Goal: Task Accomplishment & Management: Manage account settings

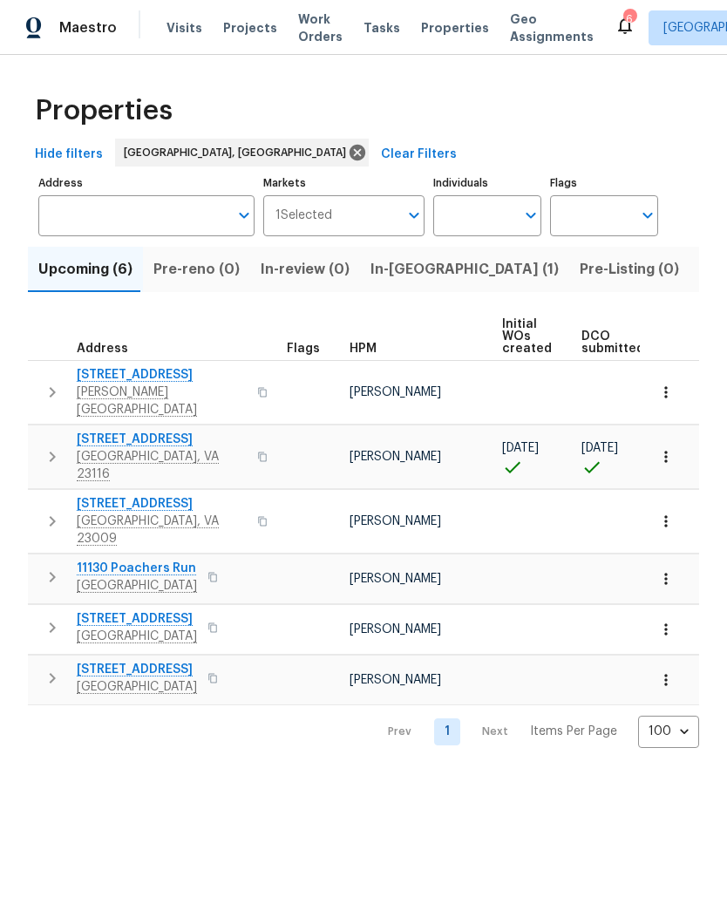
click at [165, 560] on span "11130 Poachers Run" at bounding box center [137, 568] width 120 height 17
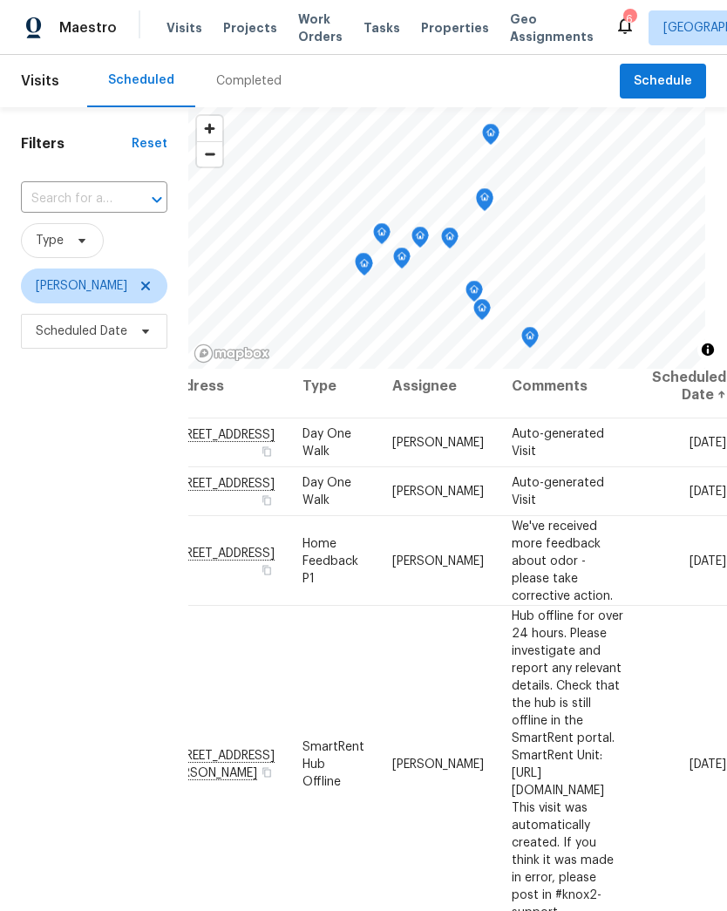
scroll to position [14, 182]
click at [0, 0] on icon at bounding box center [0, 0] width 0 height 0
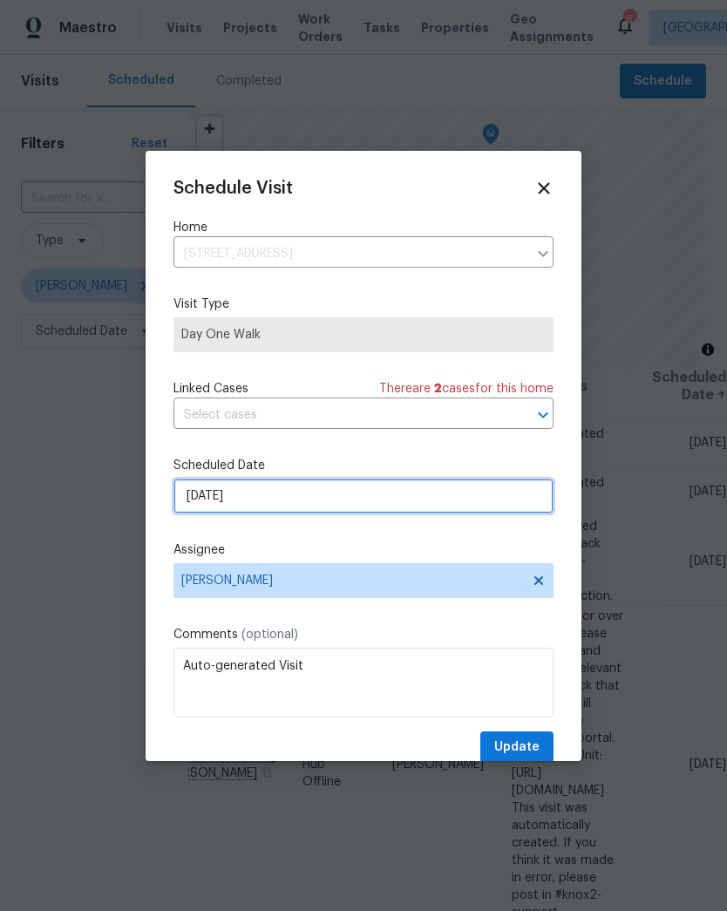
click at [235, 500] on input "9/17/2025" at bounding box center [363, 496] width 380 height 35
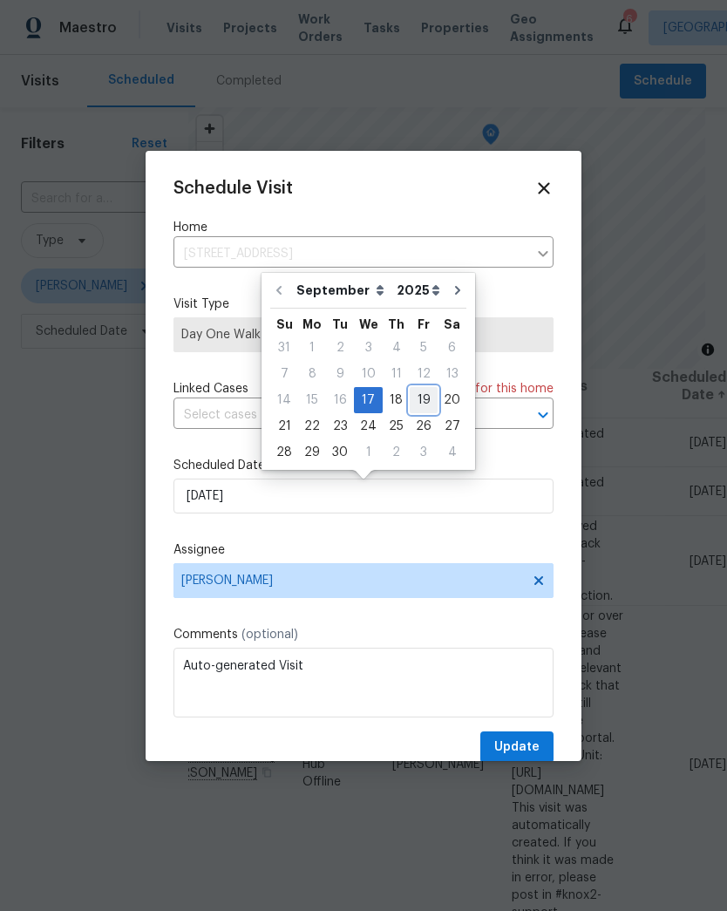
click at [421, 399] on div "19" at bounding box center [424, 400] width 28 height 24
type input "9/19/2025"
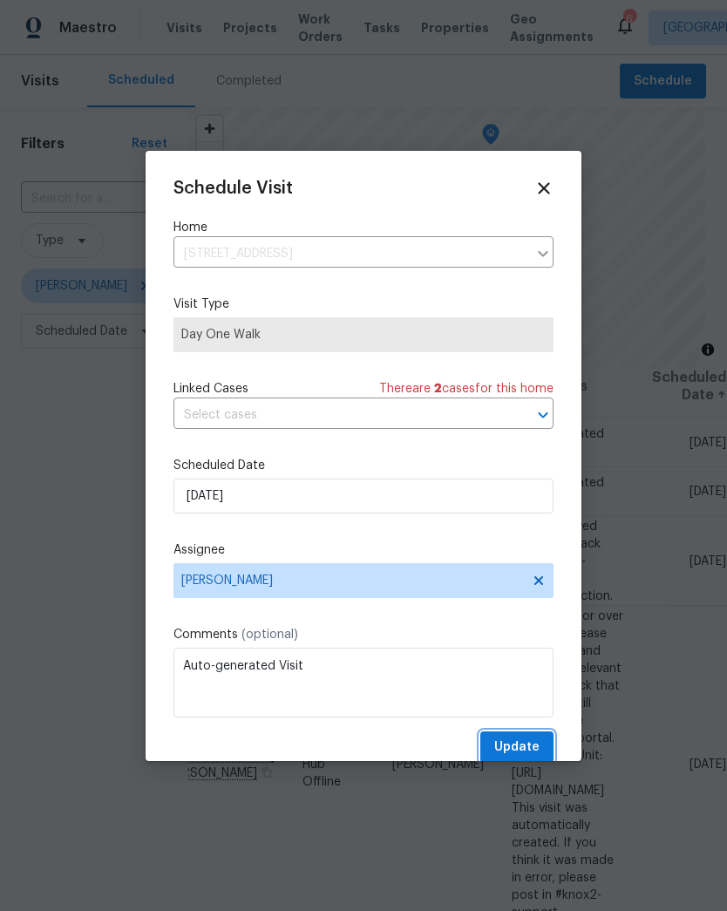
click at [542, 746] on button "Update" at bounding box center [516, 747] width 73 height 32
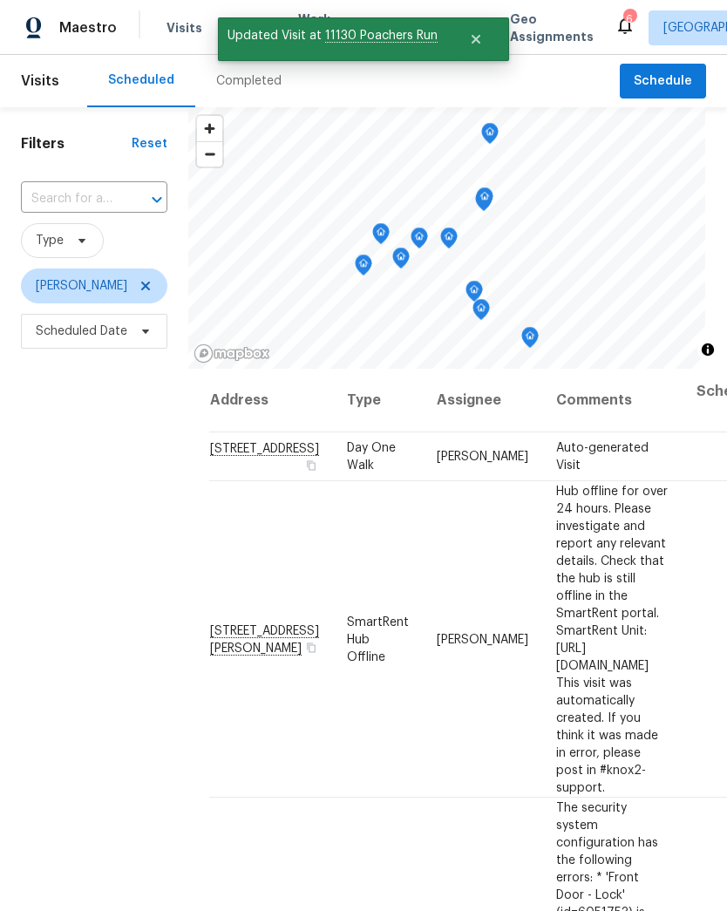
scroll to position [0, 0]
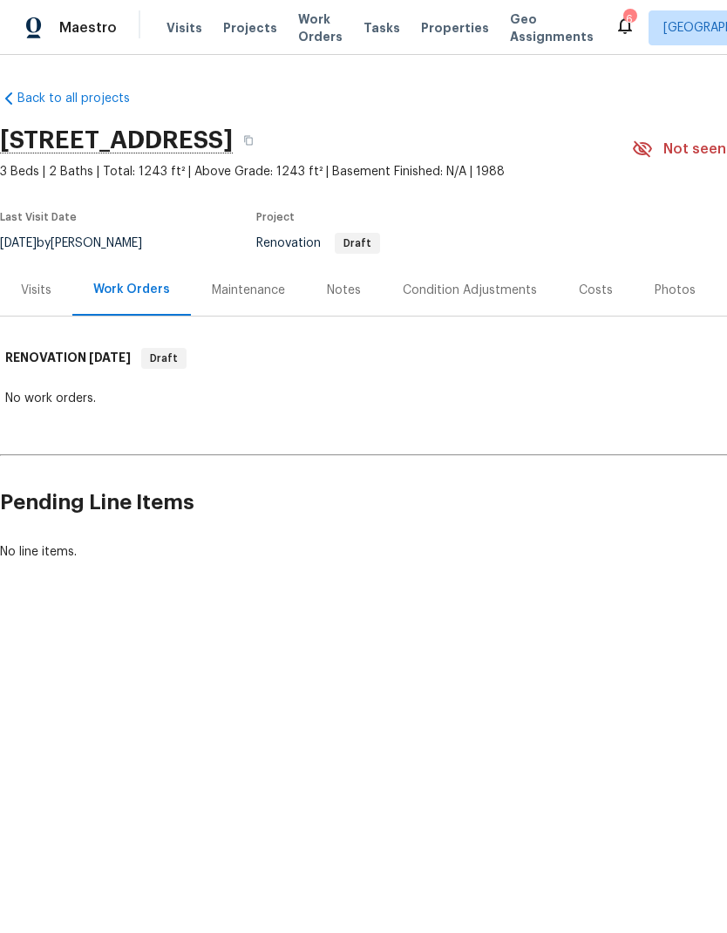
click at [343, 294] on div "Notes" at bounding box center [344, 290] width 34 height 17
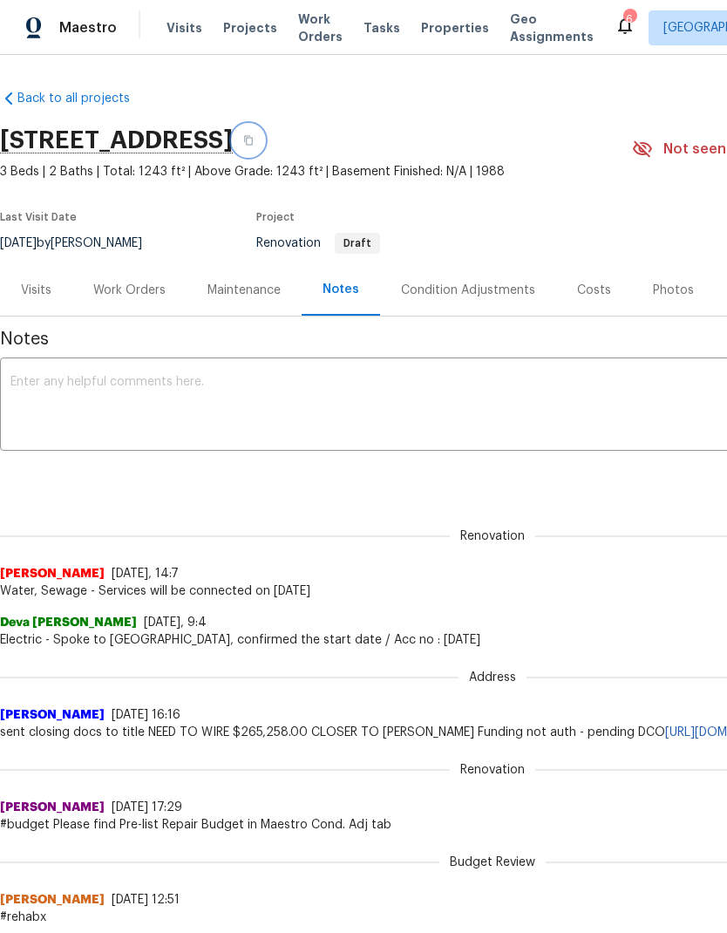
click at [264, 145] on button "button" at bounding box center [248, 140] width 31 height 31
click at [495, 294] on div "Condition Adjustments" at bounding box center [468, 290] width 134 height 17
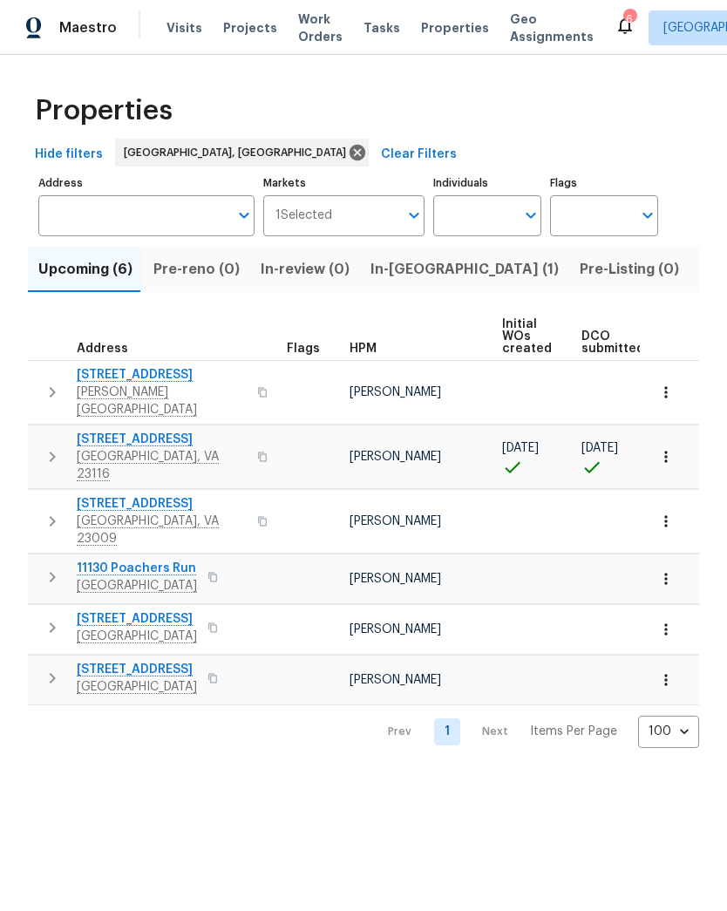
click at [308, 31] on span "Work Orders" at bounding box center [320, 27] width 44 height 35
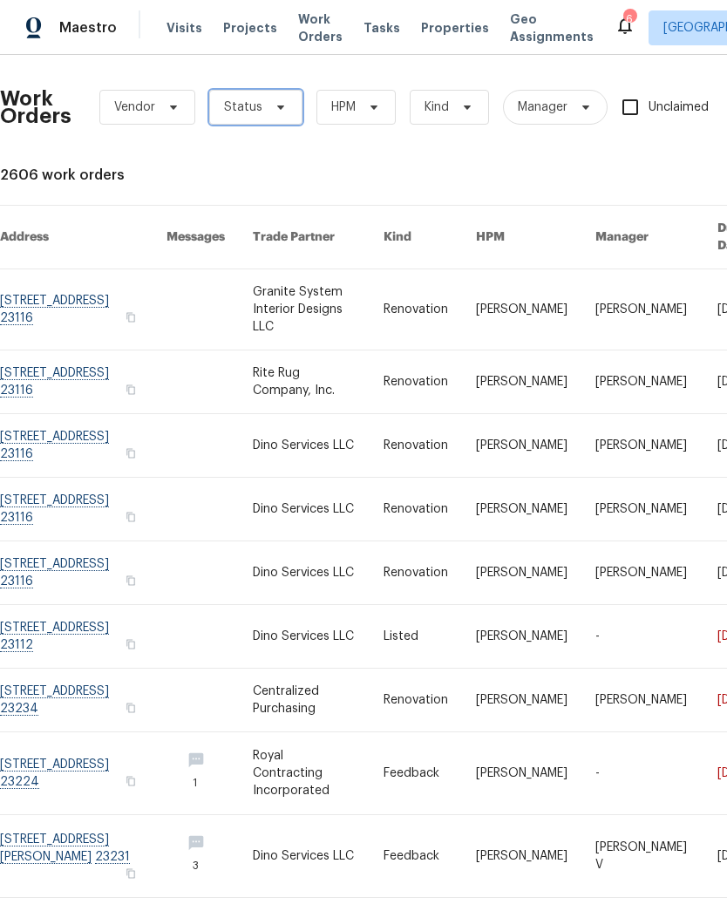
click at [282, 101] on icon at bounding box center [281, 107] width 14 height 14
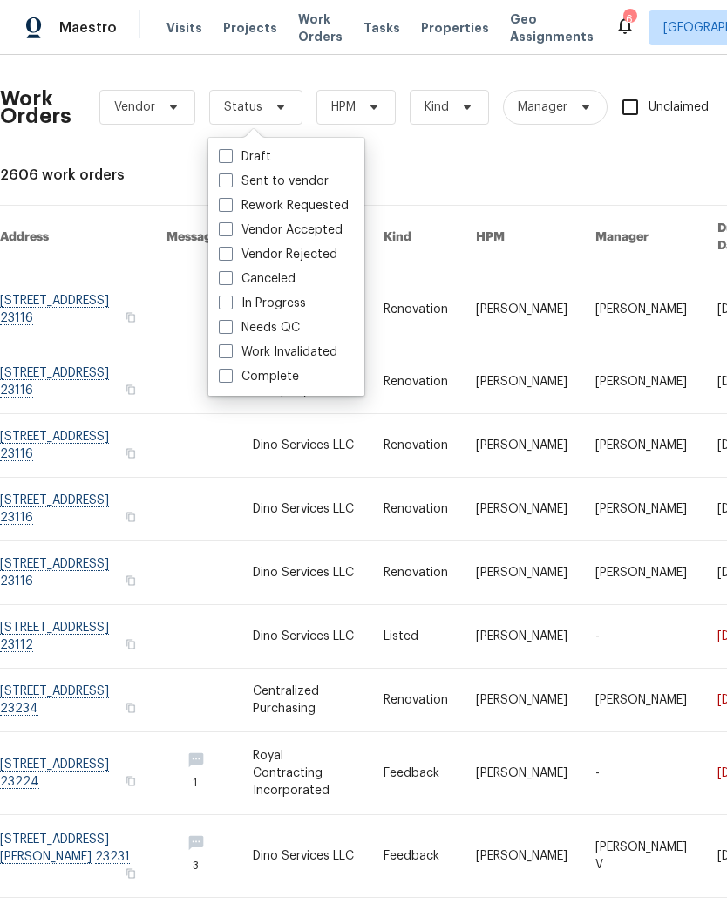
click at [291, 310] on label "In Progress" at bounding box center [262, 303] width 87 height 17
click at [230, 306] on input "In Progress" at bounding box center [224, 300] width 11 height 11
checkbox input "true"
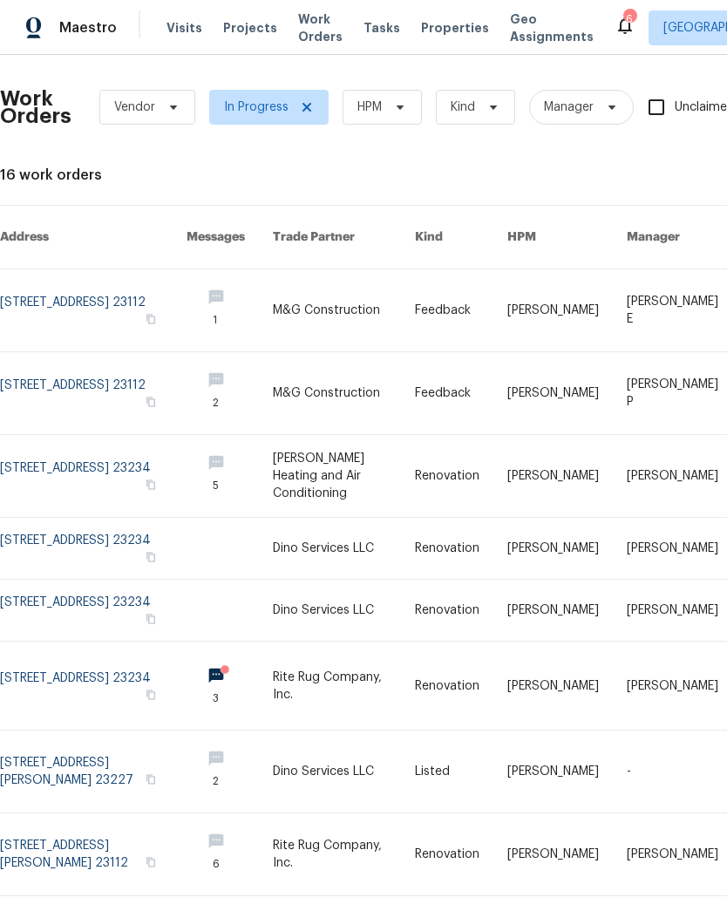
click at [408, 112] on span "HPM" at bounding box center [382, 107] width 79 height 35
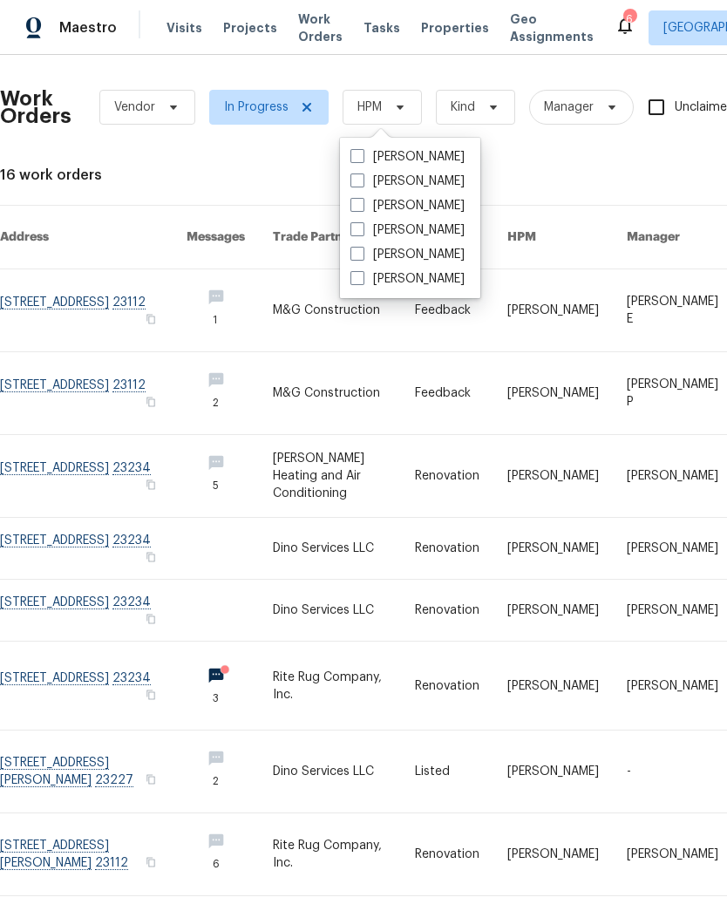
click at [449, 156] on label "[PERSON_NAME]" at bounding box center [407, 156] width 114 height 17
click at [362, 156] on input "[PERSON_NAME]" at bounding box center [355, 153] width 11 height 11
checkbox input "true"
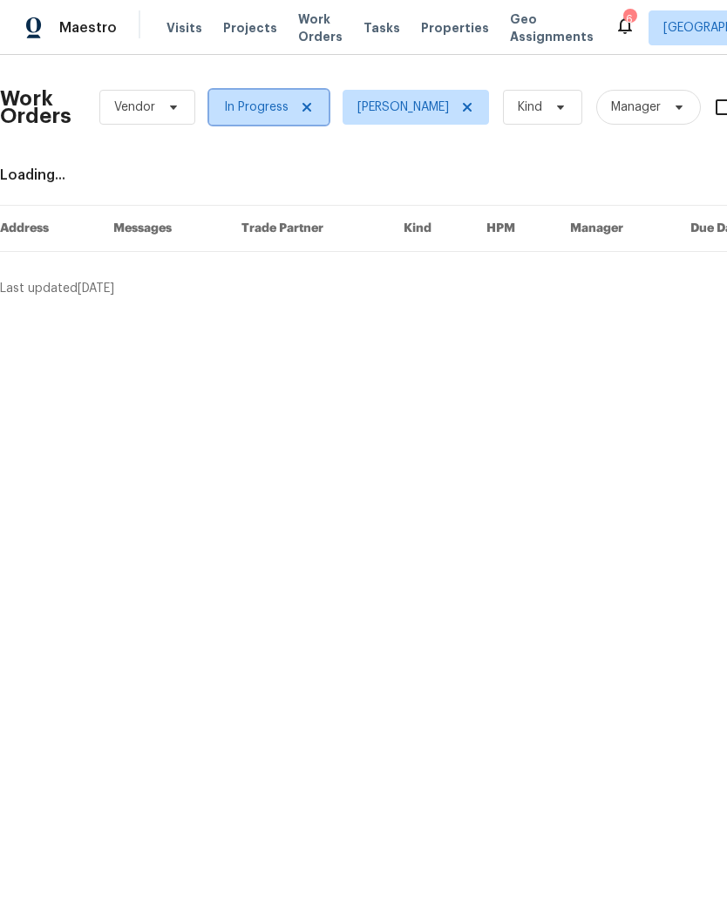
click at [307, 104] on icon at bounding box center [307, 107] width 14 height 14
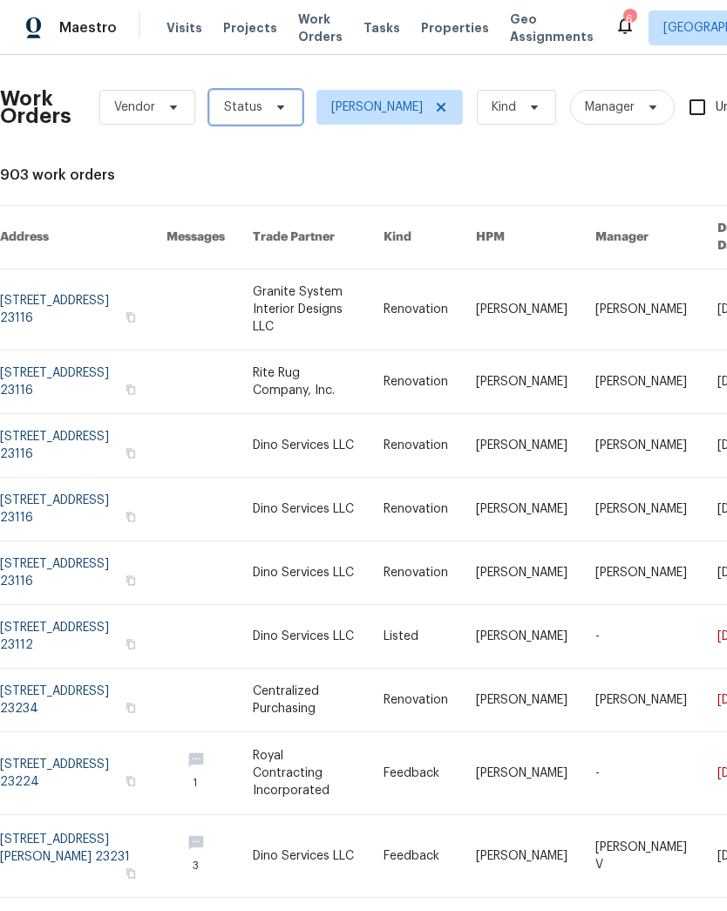
click at [282, 101] on icon at bounding box center [281, 107] width 14 height 14
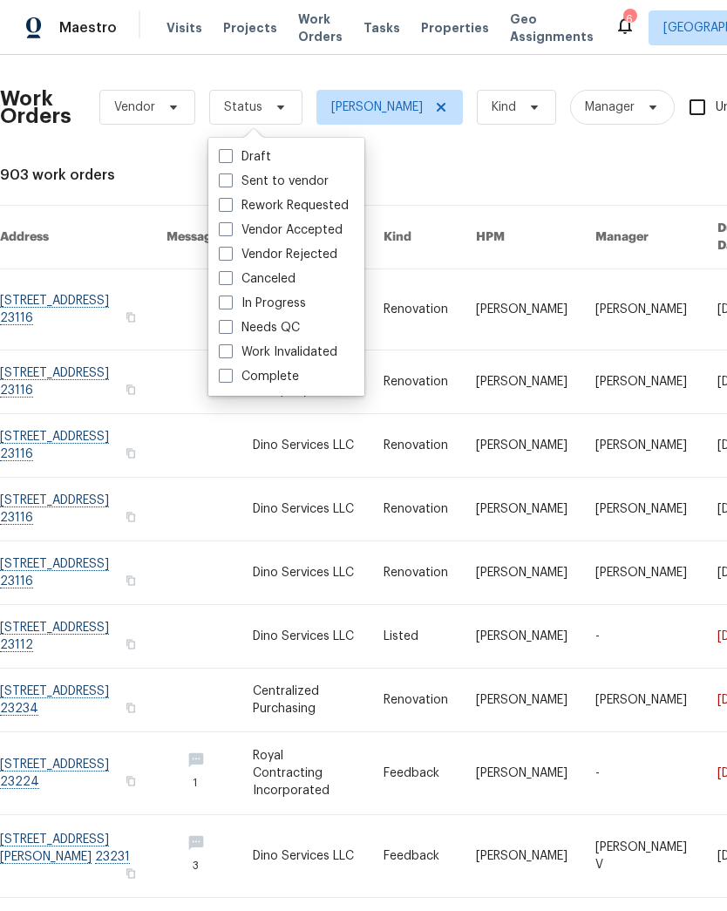
click at [296, 323] on label "Needs QC" at bounding box center [259, 327] width 81 height 17
click at [230, 323] on input "Needs QC" at bounding box center [224, 324] width 11 height 11
checkbox input "true"
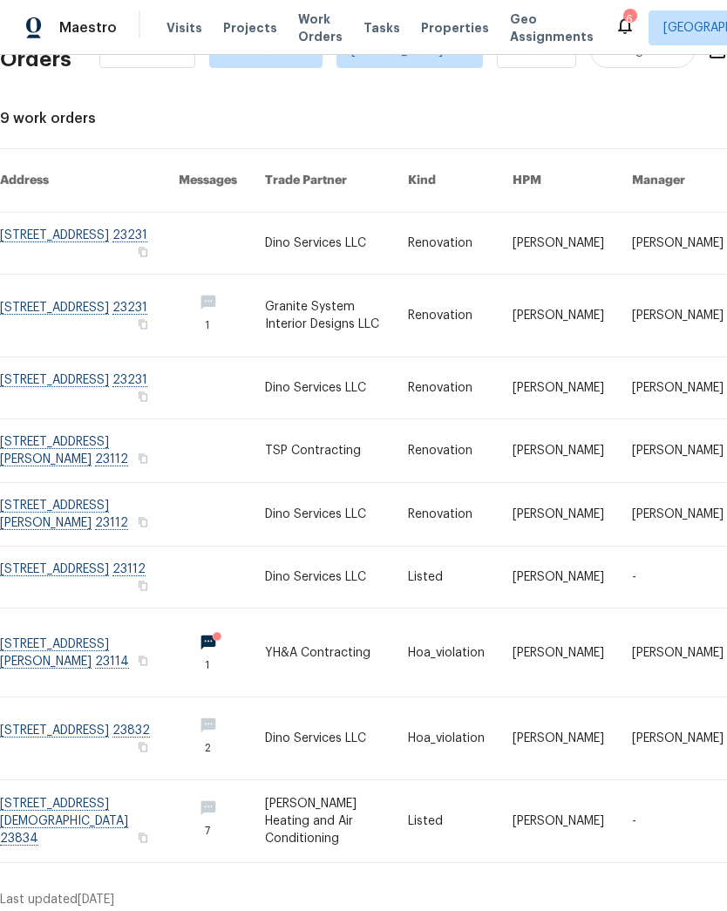
scroll to position [56, 0]
click at [52, 224] on link at bounding box center [89, 244] width 179 height 61
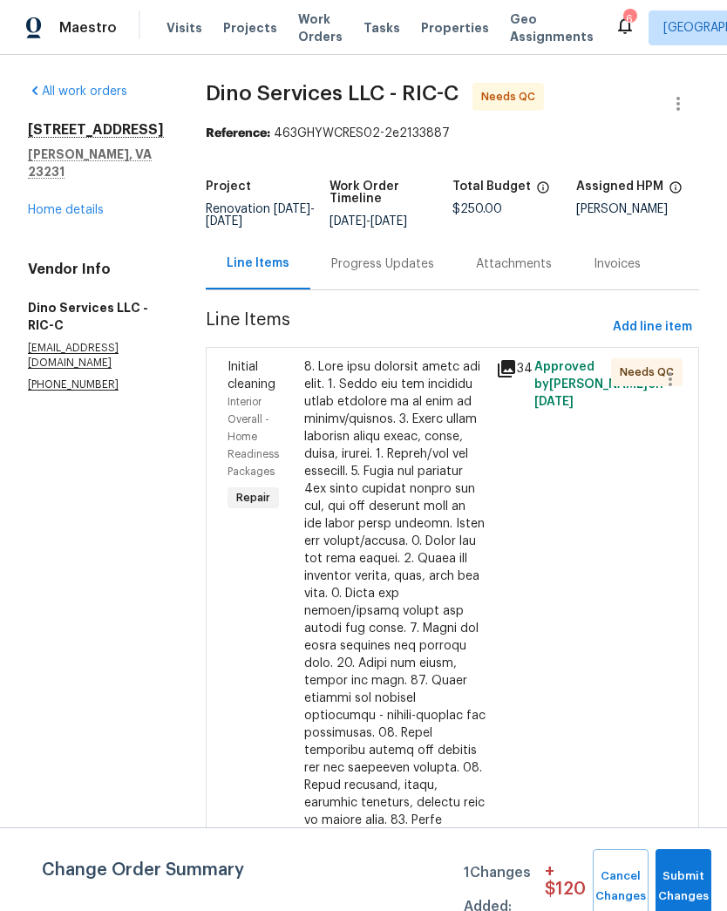
click at [457, 584] on div at bounding box center [394, 776] width 181 height 837
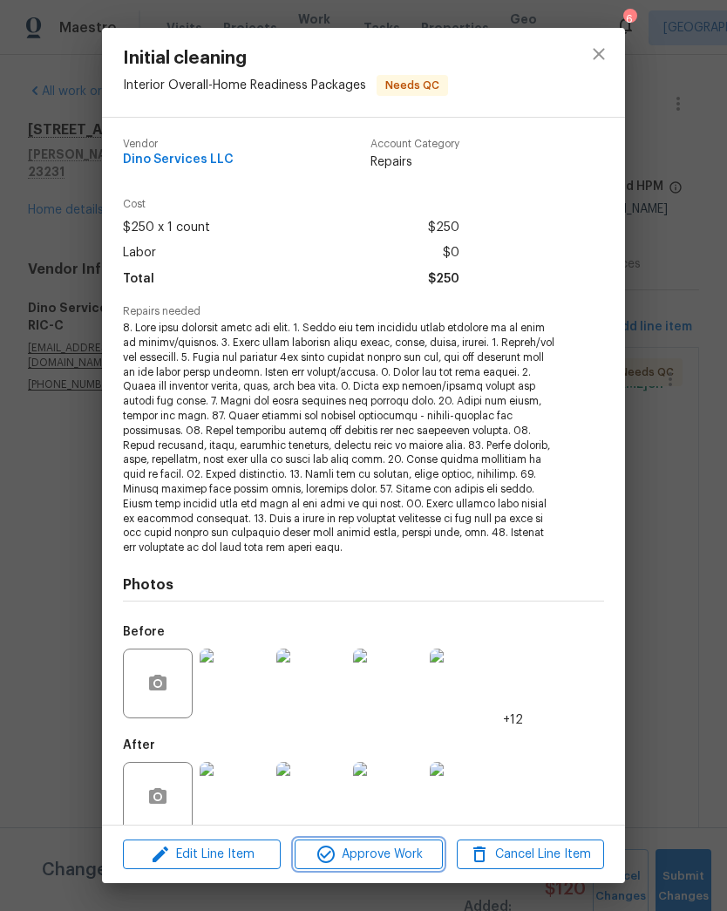
click at [411, 849] on span "Approve Work" at bounding box center [368, 855] width 137 height 22
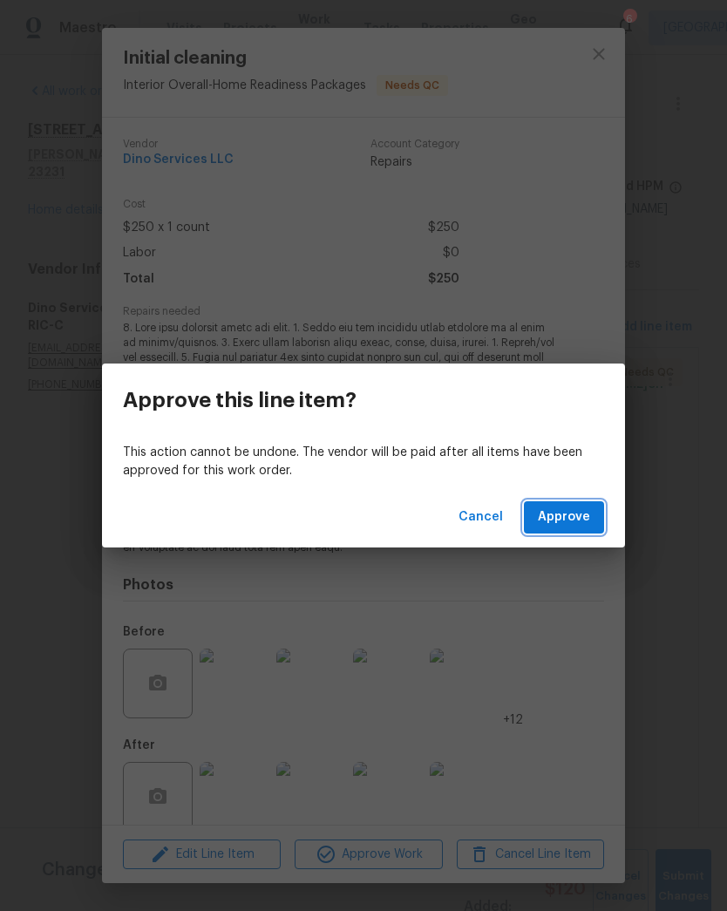
click at [594, 532] on button "Approve" at bounding box center [564, 517] width 80 height 32
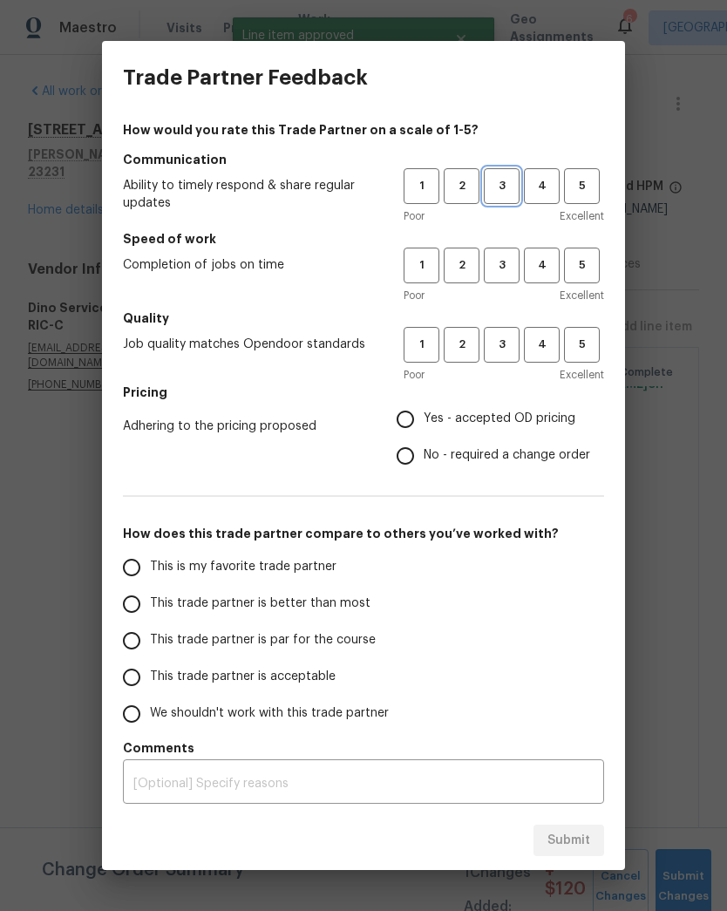
click at [501, 193] on span "3" at bounding box center [502, 186] width 32 height 20
click at [544, 271] on span "4" at bounding box center [542, 265] width 32 height 20
click at [554, 347] on span "4" at bounding box center [542, 345] width 32 height 20
click at [508, 426] on span "Yes - accepted OD pricing" at bounding box center [500, 419] width 152 height 18
click at [424, 426] on input "Yes - accepted OD pricing" at bounding box center [405, 419] width 37 height 37
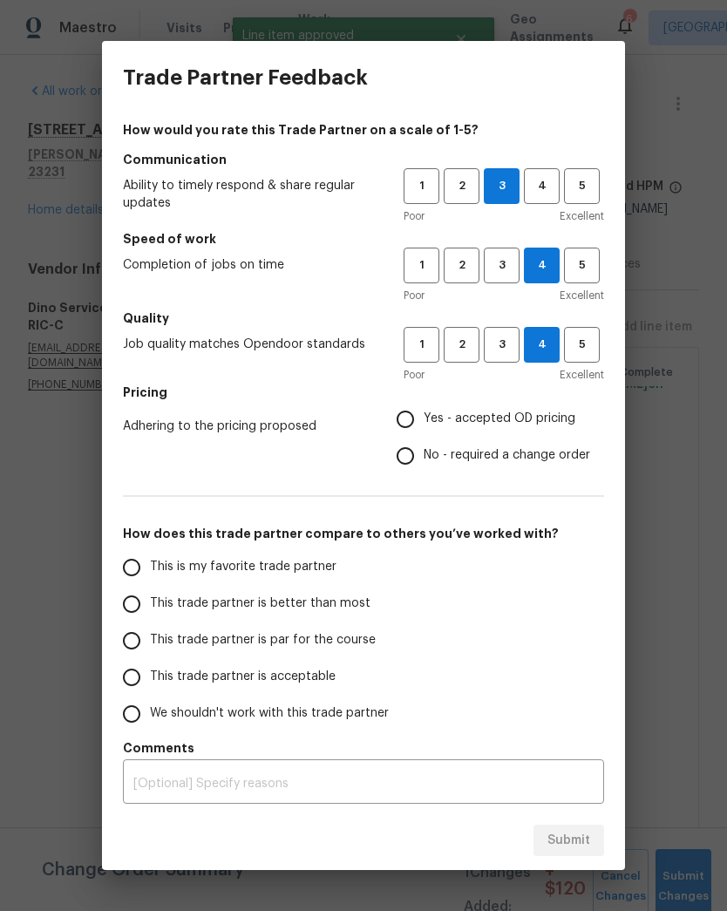
radio input "true"
click at [336, 613] on span "This trade partner is better than most" at bounding box center [260, 604] width 221 height 18
click at [150, 613] on input "This trade partner is better than most" at bounding box center [131, 604] width 37 height 37
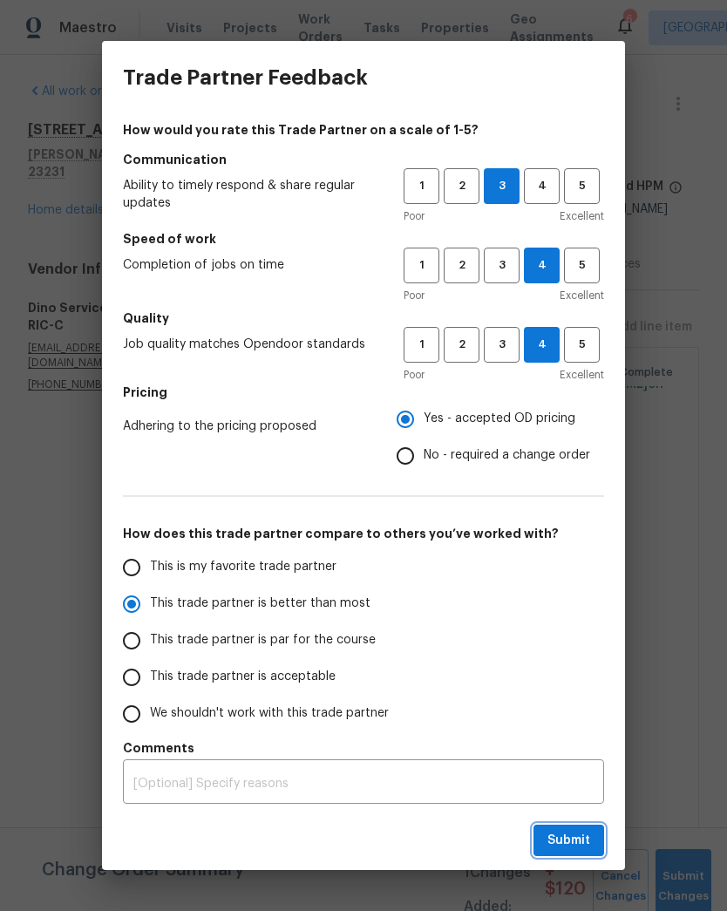
click at [588, 845] on span "Submit" at bounding box center [569, 841] width 43 height 22
radio input "true"
radio input "false"
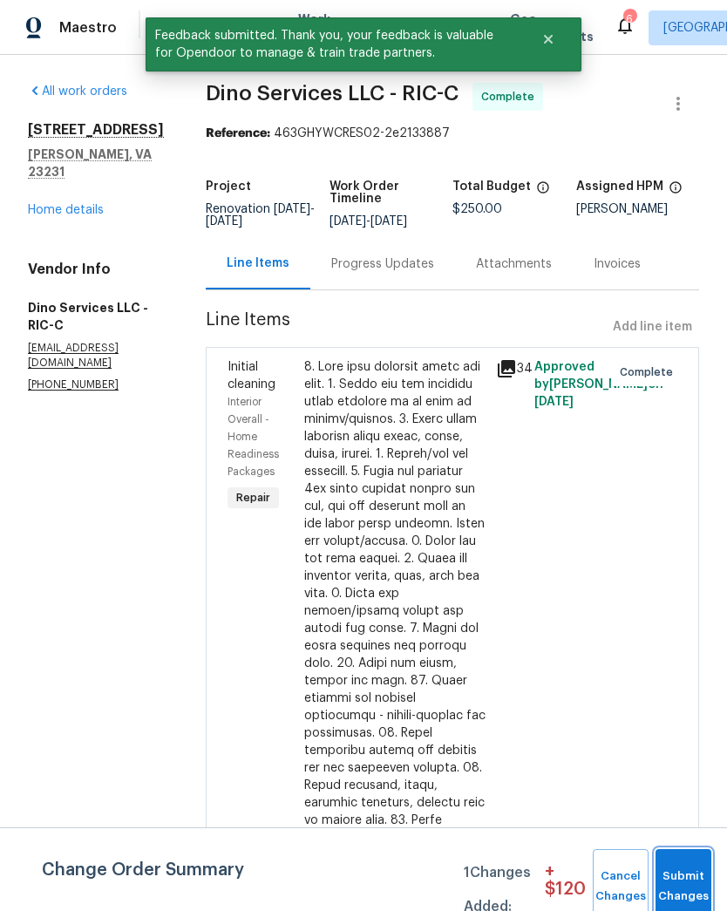
click at [689, 875] on button "Submit Changes" at bounding box center [684, 886] width 56 height 75
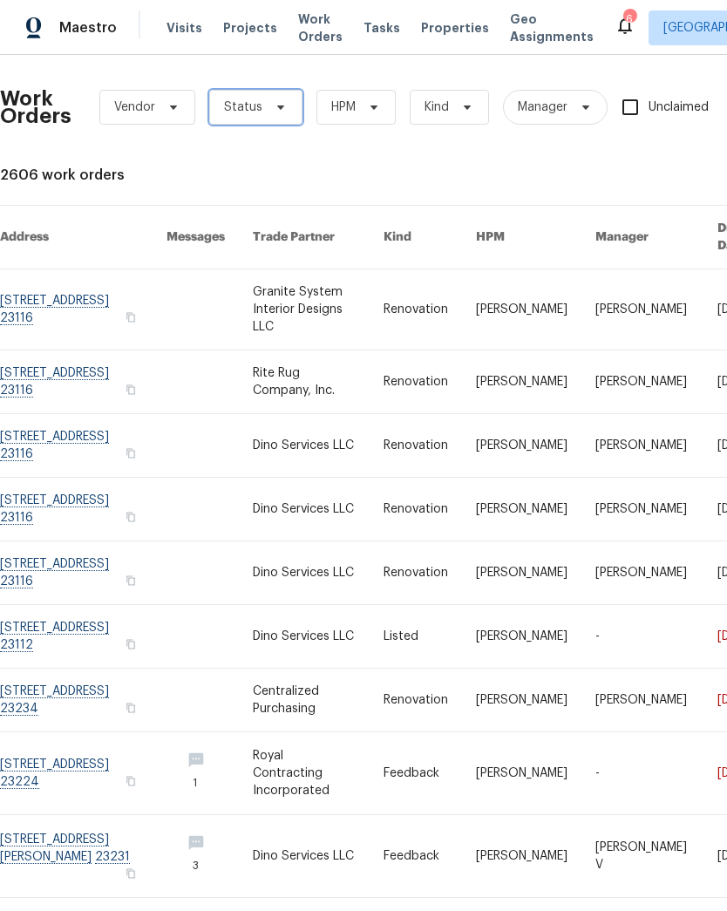
click at [274, 108] on icon at bounding box center [281, 107] width 14 height 14
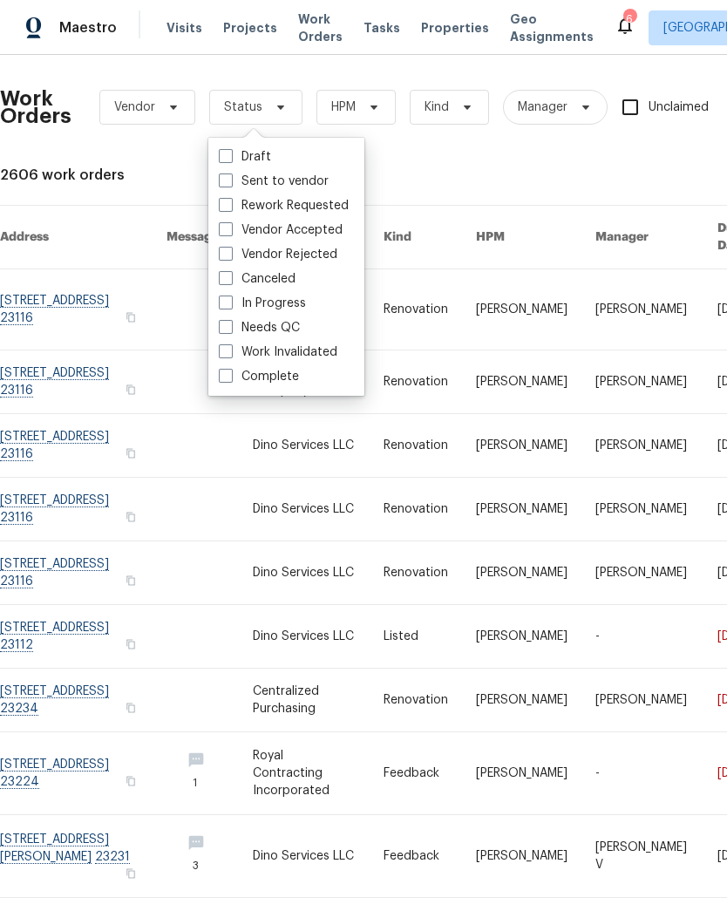
click at [286, 330] on label "Needs QC" at bounding box center [259, 327] width 81 height 17
click at [230, 330] on input "Needs QC" at bounding box center [224, 324] width 11 height 11
checkbox input "true"
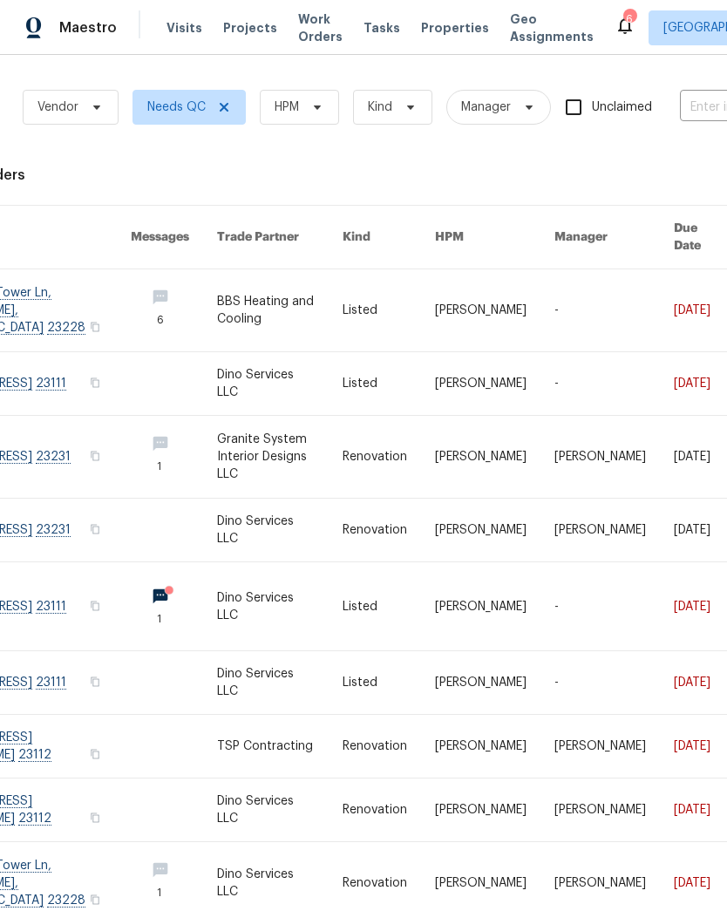
scroll to position [0, 98]
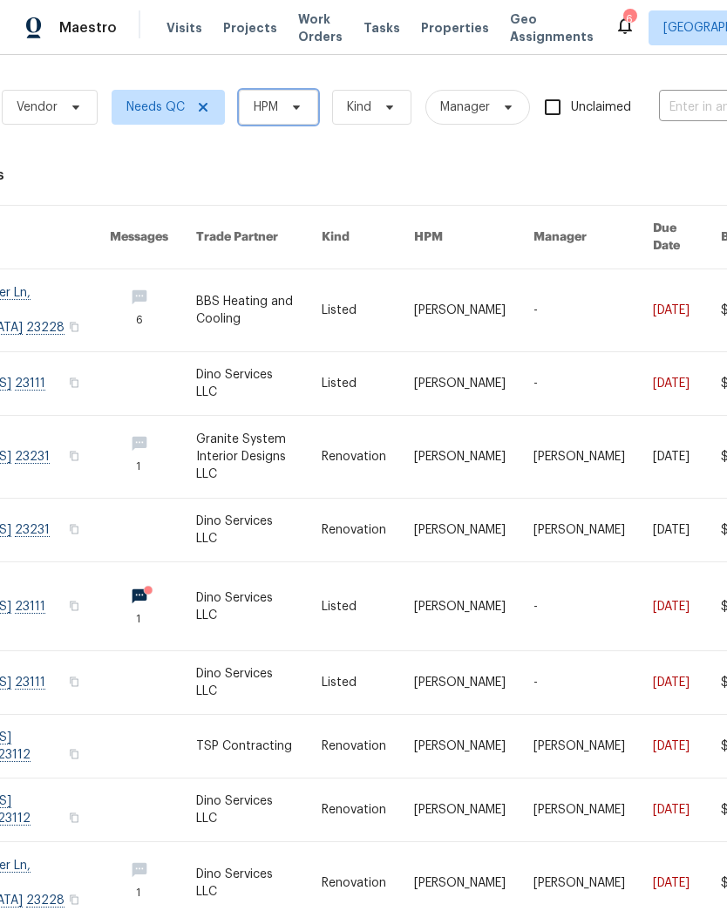
click at [303, 105] on icon at bounding box center [296, 107] width 14 height 14
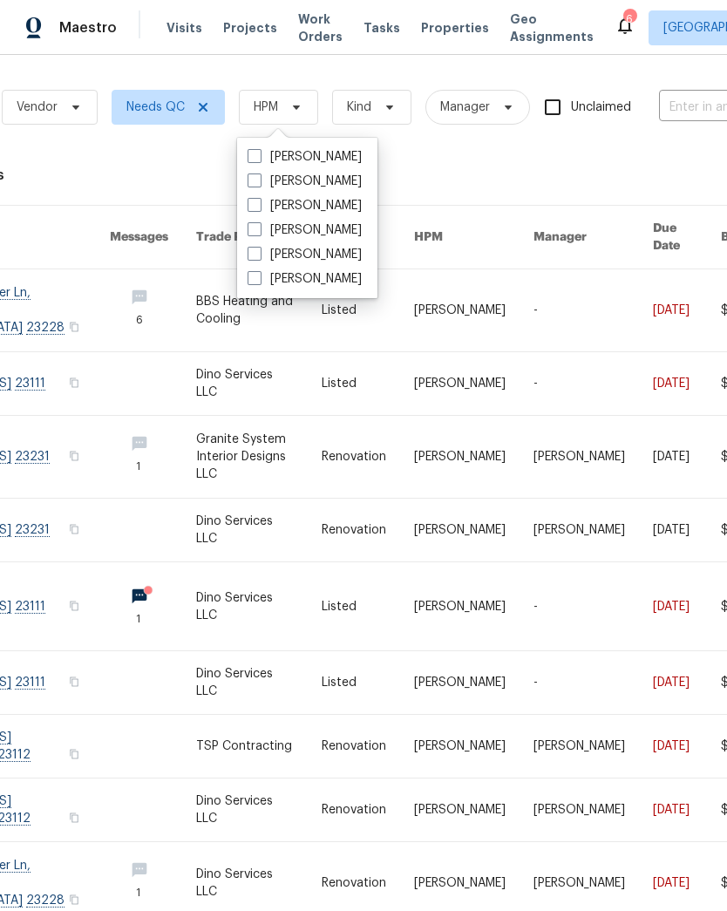
click at [362, 153] on label "[PERSON_NAME]" at bounding box center [305, 156] width 114 height 17
click at [259, 153] on input "[PERSON_NAME]" at bounding box center [253, 153] width 11 height 11
checkbox input "true"
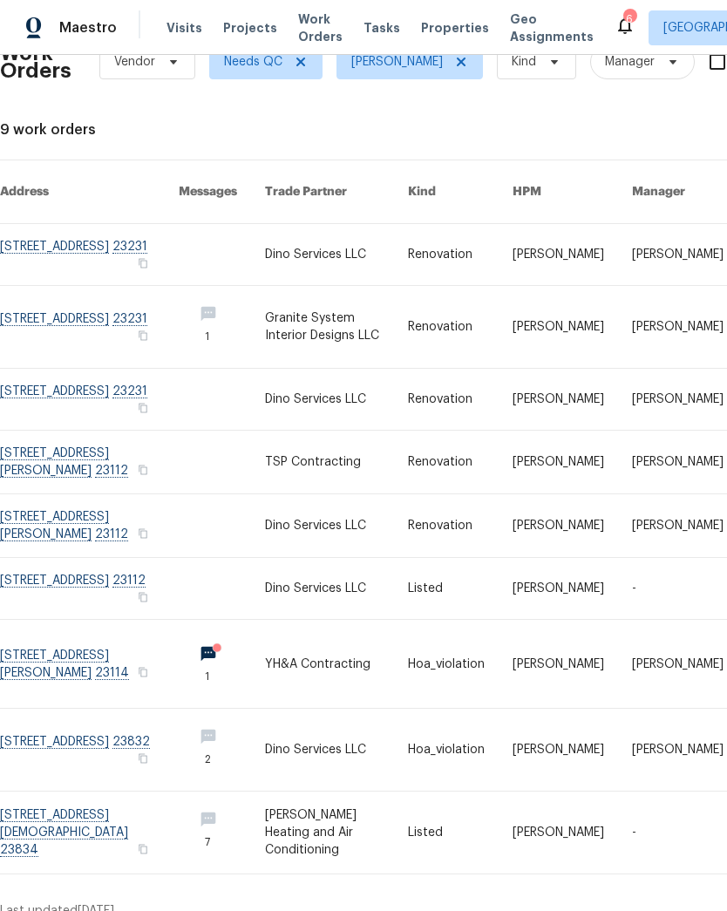
scroll to position [45, 0]
click at [55, 317] on link at bounding box center [89, 327] width 179 height 82
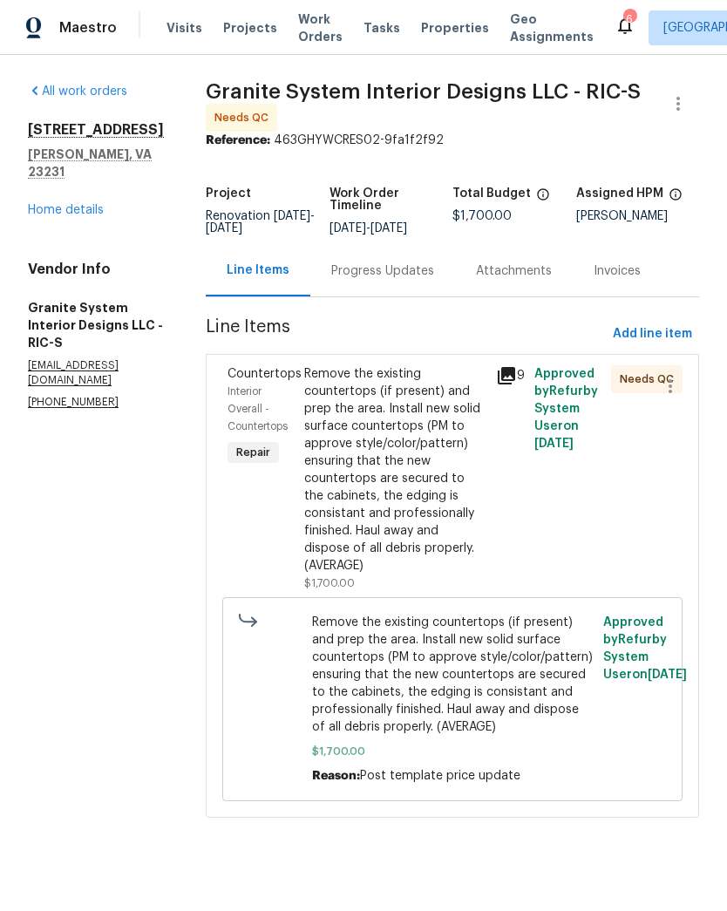
click at [439, 490] on div "Remove the existing countertops (if present) and prep the area. Install new sol…" at bounding box center [394, 469] width 181 height 209
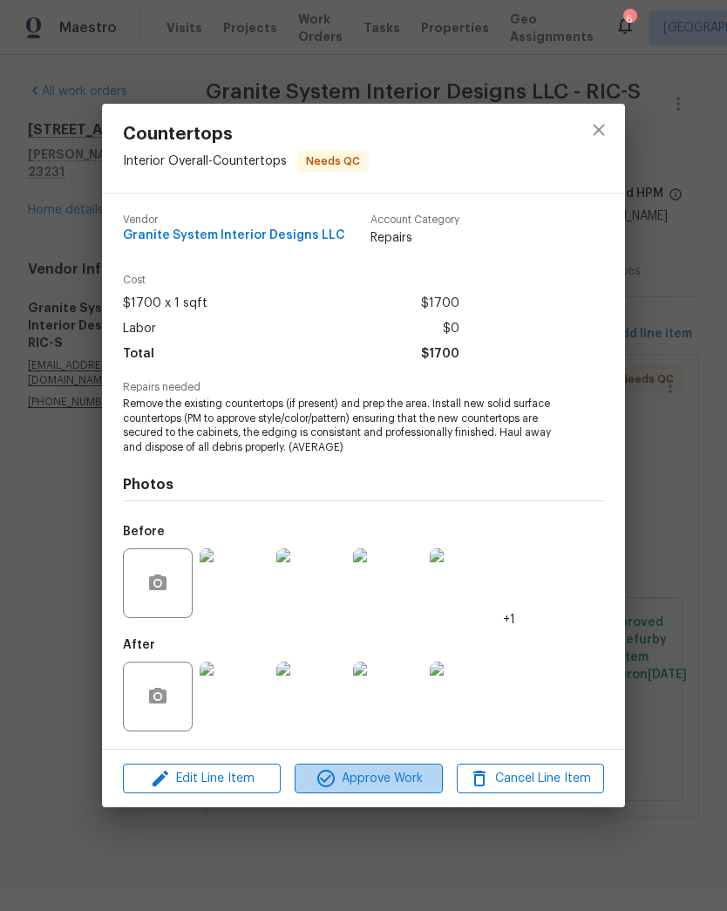
click at [415, 785] on span "Approve Work" at bounding box center [368, 779] width 137 height 22
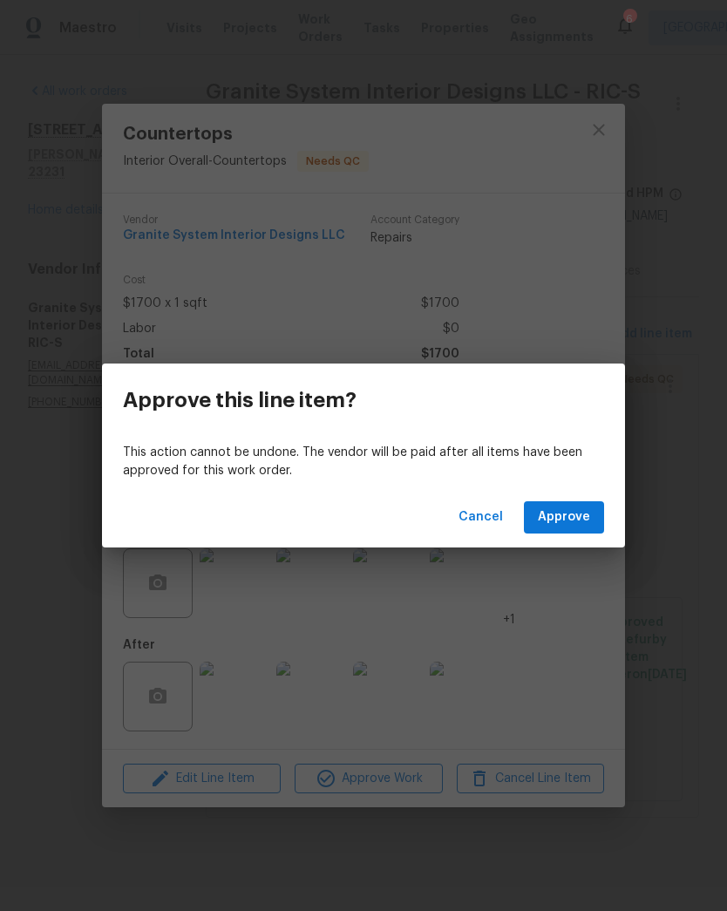
click at [595, 519] on button "Approve" at bounding box center [564, 517] width 80 height 32
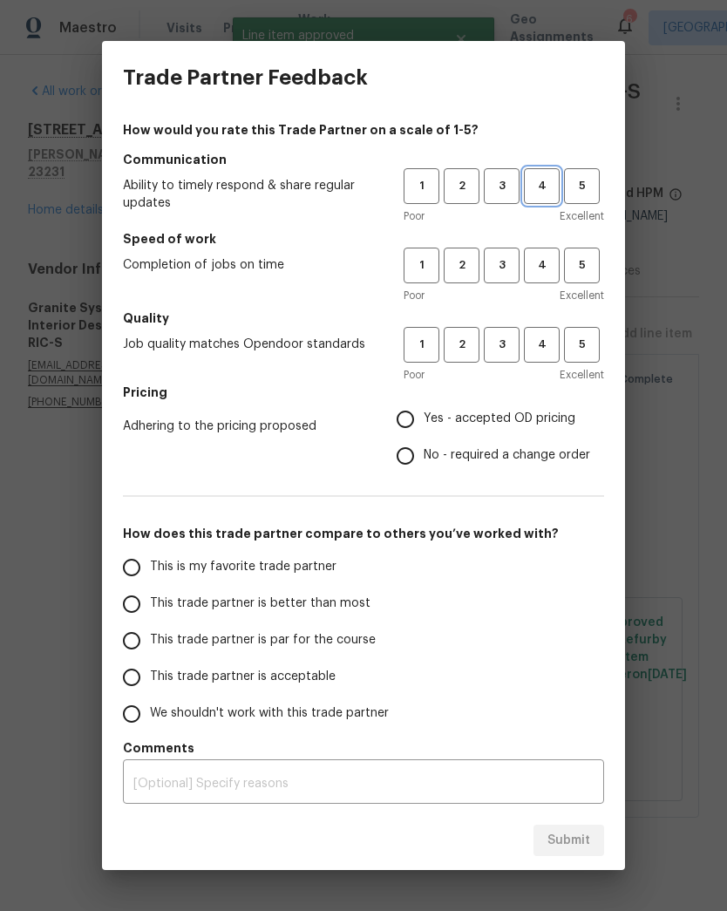
click at [550, 182] on span "4" at bounding box center [542, 186] width 32 height 20
click at [512, 266] on span "3" at bounding box center [502, 265] width 32 height 20
click at [553, 345] on span "4" at bounding box center [542, 345] width 32 height 20
click at [529, 421] on span "Yes - accepted OD pricing" at bounding box center [500, 419] width 152 height 18
click at [424, 421] on input "Yes - accepted OD pricing" at bounding box center [405, 419] width 37 height 37
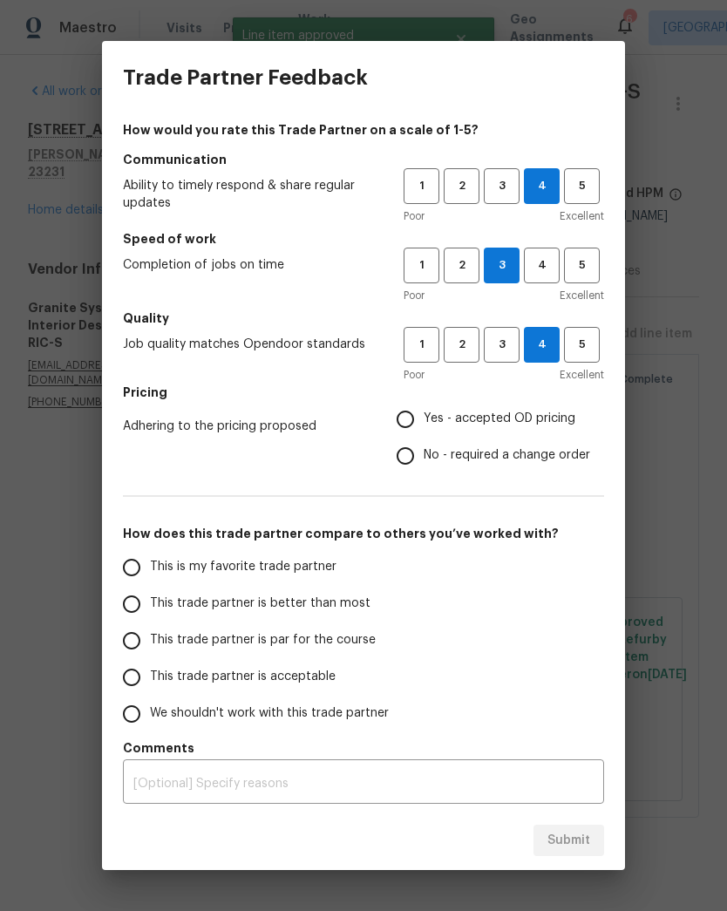
radio input "true"
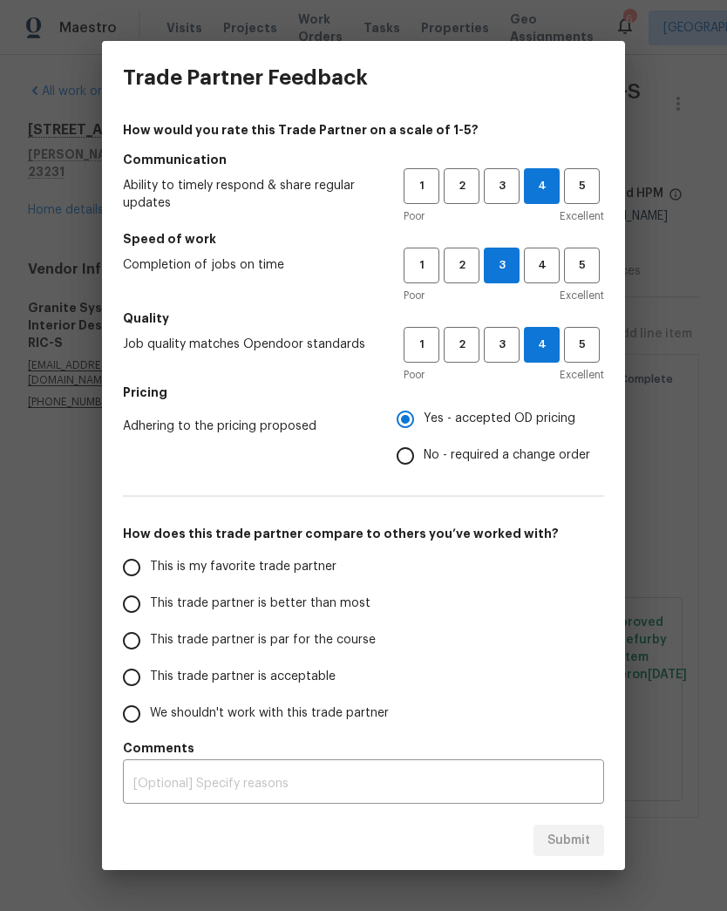
click at [329, 606] on span "This trade partner is better than most" at bounding box center [260, 604] width 221 height 18
click at [150, 606] on input "This trade partner is better than most" at bounding box center [131, 604] width 37 height 37
click at [587, 833] on span "Submit" at bounding box center [569, 841] width 43 height 22
radio input "true"
